Goal: Information Seeking & Learning: Check status

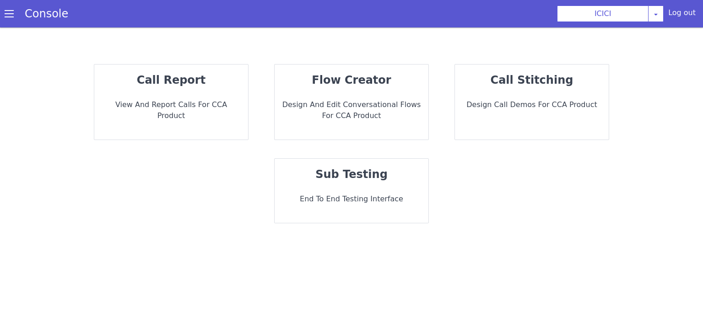
click at [212, 79] on p "call report" at bounding box center [171, 80] width 139 height 16
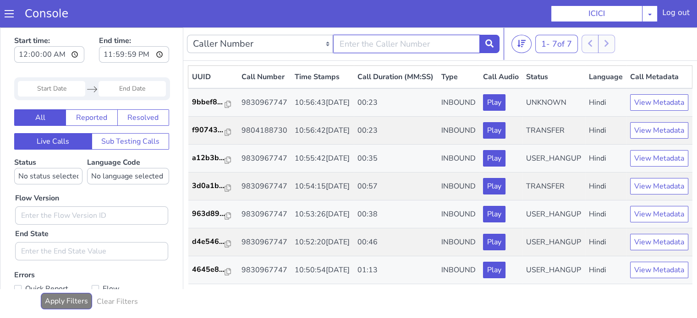
click at [380, 43] on input "text" at bounding box center [406, 44] width 146 height 18
type input "9804188730"
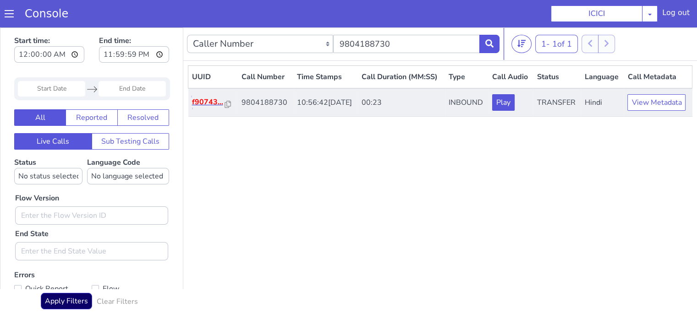
click at [214, 108] on p "f90743..." at bounding box center [208, 102] width 33 height 11
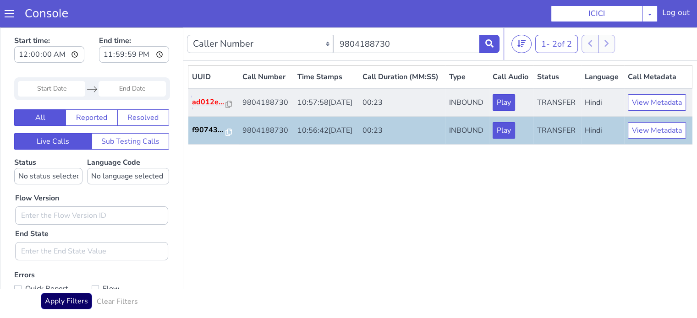
click at [205, 108] on p "ad012e..." at bounding box center [209, 102] width 34 height 11
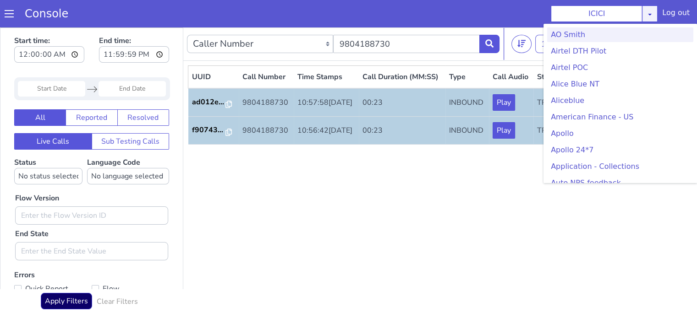
click at [652, 16] on div "ICICI AO Smith Airtel DTH Pilot Airtel POC Alice Blue NT Aliceblue American Fin…" at bounding box center [603, 13] width 107 height 16
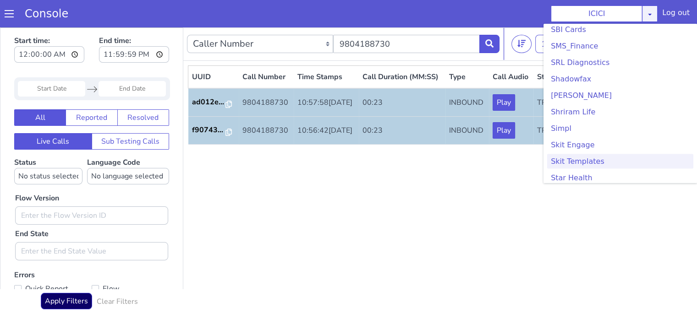
scroll to position [1923, 0]
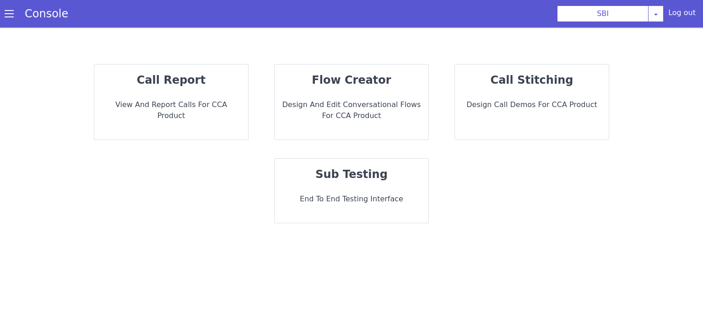
click at [153, 93] on div "call report View and report calls for CCA Product" at bounding box center [171, 102] width 154 height 75
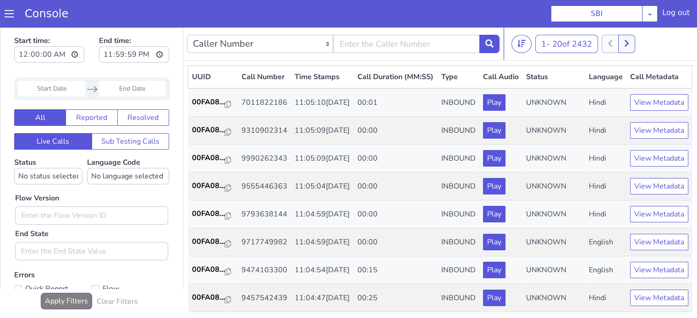
click at [74, 89] on input "Start Date" at bounding box center [51, 89] width 67 height 16
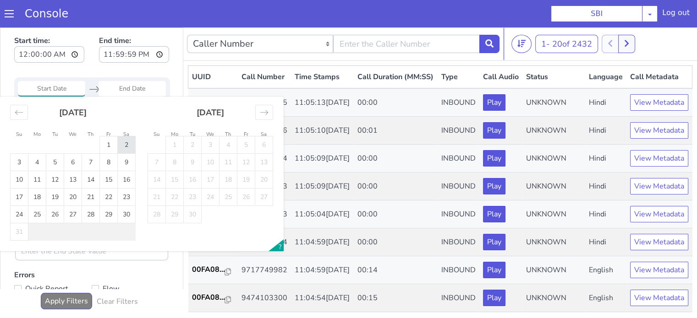
click at [130, 146] on td "2" at bounding box center [127, 144] width 18 height 17
type input "02 Aug 2025"
click at [130, 146] on td "2" at bounding box center [127, 144] width 18 height 17
type input "02 Aug 2025"
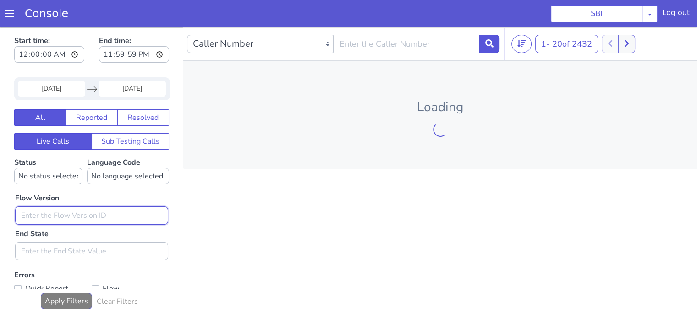
click at [91, 217] on input "text" at bounding box center [91, 216] width 153 height 18
type input "0.1.2"
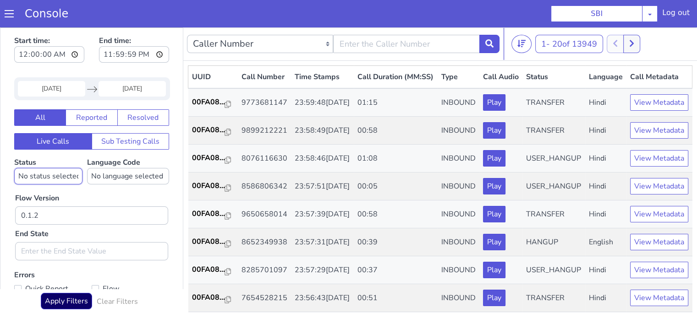
click at [68, 180] on select "No status selected HANGUP USER_HANGUP TRANSFER UNKNOWN" at bounding box center [48, 176] width 68 height 16
click at [92, 179] on select "No language selected Hindi English Tamil Telugu Kanada Marathi Malayalam Gujara…" at bounding box center [128, 176] width 82 height 16
select select "hi"
click at [87, 168] on select "No language selected Hindi English Tamil Telugu Kanada Marathi Malayalam Gujara…" at bounding box center [128, 176] width 82 height 16
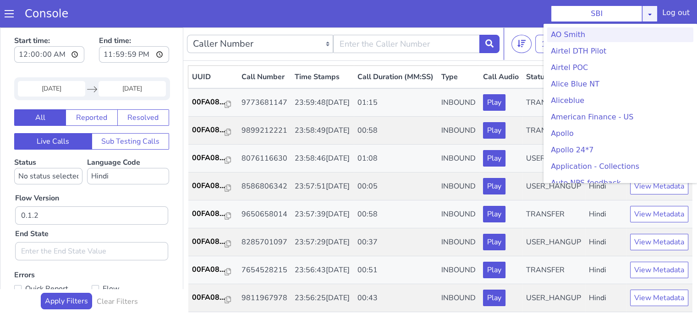
click at [654, 16] on div "SBI AO Smith Airtel DTH Pilot Airtel POC Alice Blue NT Aliceblue American Finan…" at bounding box center [603, 13] width 107 height 16
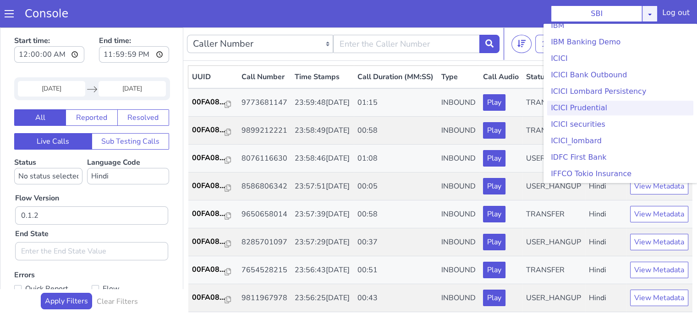
scroll to position [962, 0]
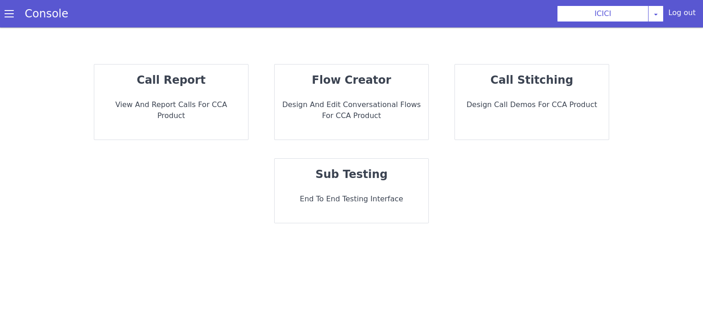
click at [166, 93] on div "call report View and report calls for CCA Product" at bounding box center [171, 102] width 154 height 75
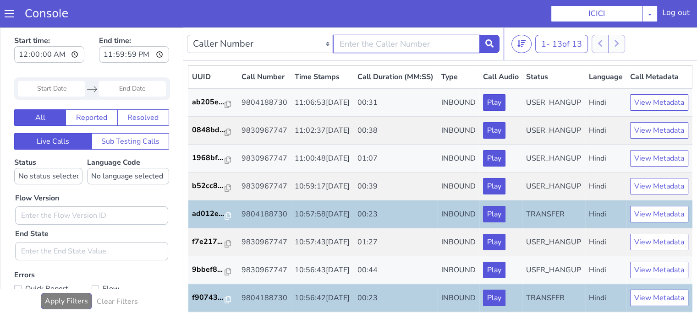
click at [370, 41] on input "text" at bounding box center [406, 44] width 146 height 18
type input "9804188730"
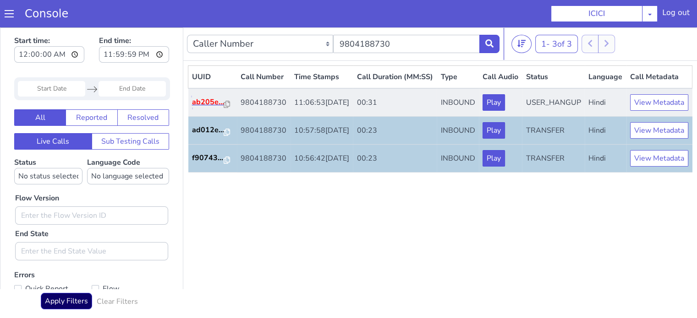
click at [212, 108] on p "ab205e..." at bounding box center [208, 102] width 33 height 11
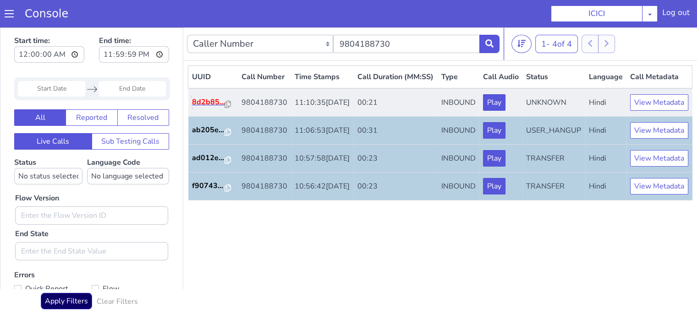
click at [202, 108] on p "8d2b85..." at bounding box center [208, 102] width 33 height 11
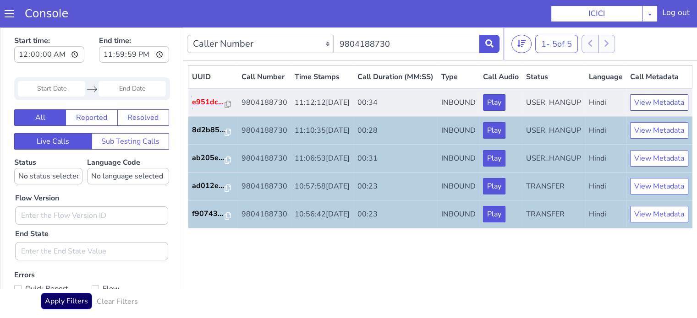
click at [198, 108] on p "e951dc..." at bounding box center [208, 102] width 33 height 11
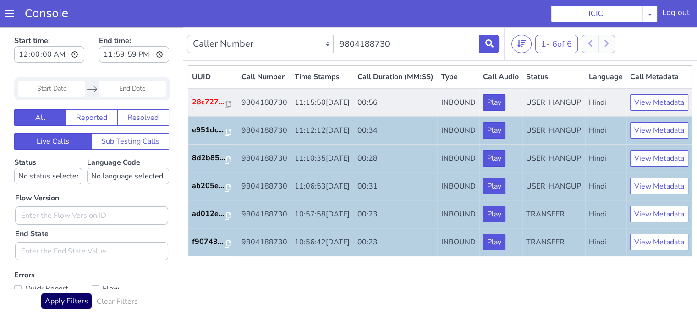
click at [206, 108] on p "28c727..." at bounding box center [208, 102] width 33 height 11
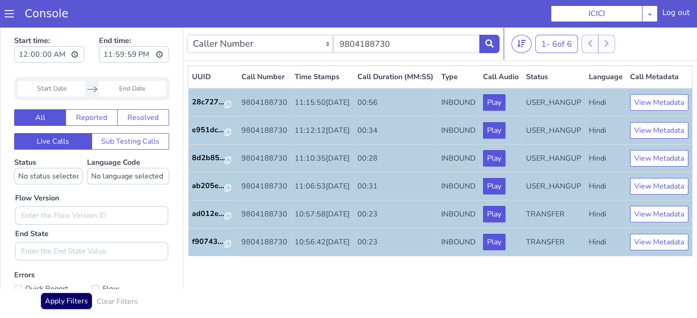
click at [9, 19] on div "Console" at bounding box center [42, 14] width 84 height 26
click at [9, 14] on span at bounding box center [9, 13] width 9 height 9
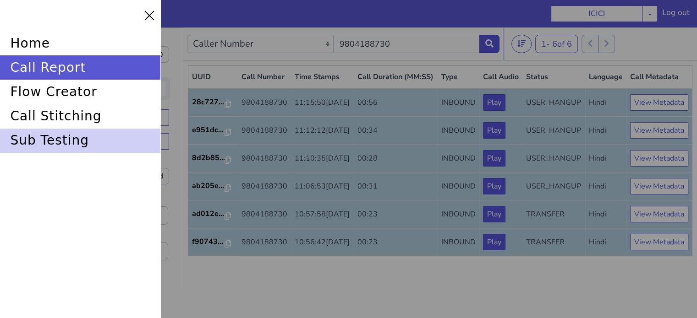
click at [80, 144] on div "sub testing" at bounding box center [80, 141] width 160 height 24
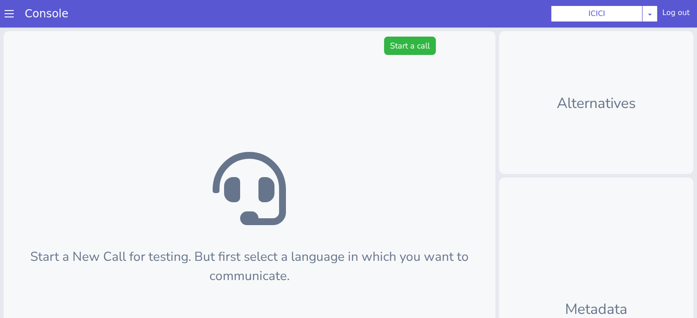
scroll to position [2, 0]
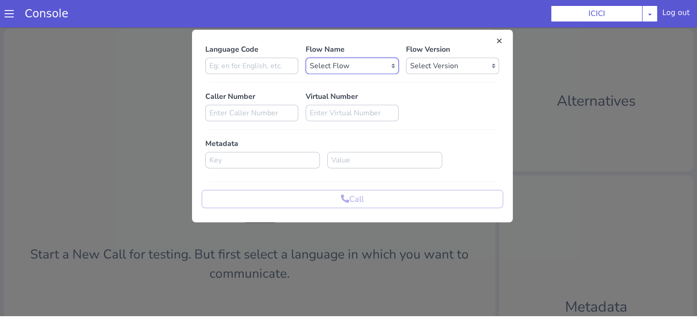
click at [333, 60] on select "Select Flow sachin_testing icici_test_import_1 icici_test icici_dummy infra_tes…" at bounding box center [355, 56] width 93 height 16
click at [350, 60] on select "Select Flow sachin_testing icici_test_import_1 icici_test icici_dummy infra_tes…" at bounding box center [355, 56] width 93 height 16
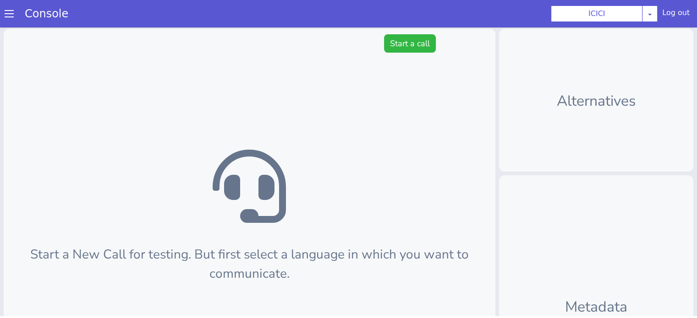
click at [1, 15] on div "Console" at bounding box center [42, 12] width 84 height 26
click at [7, 13] on span at bounding box center [9, 11] width 9 height 9
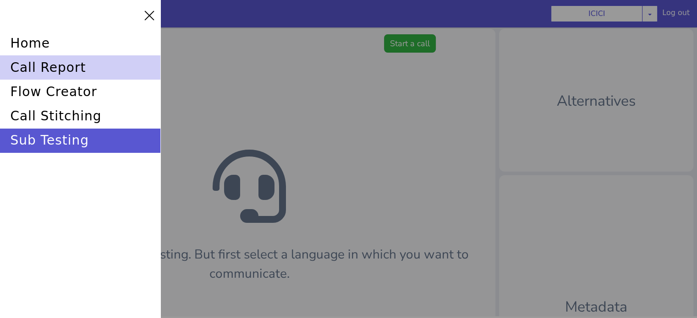
click at [60, 73] on div "call report" at bounding box center [80, 65] width 160 height 24
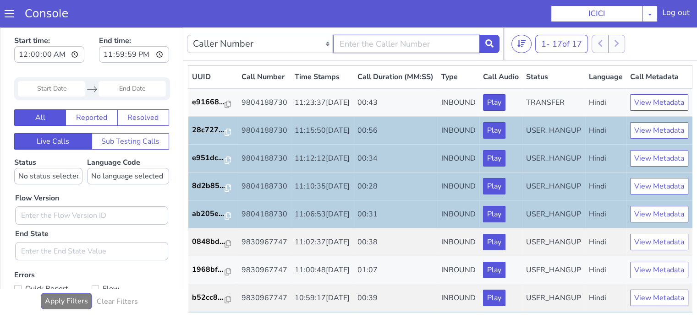
type input "9804188730"
